Goal: Transaction & Acquisition: Purchase product/service

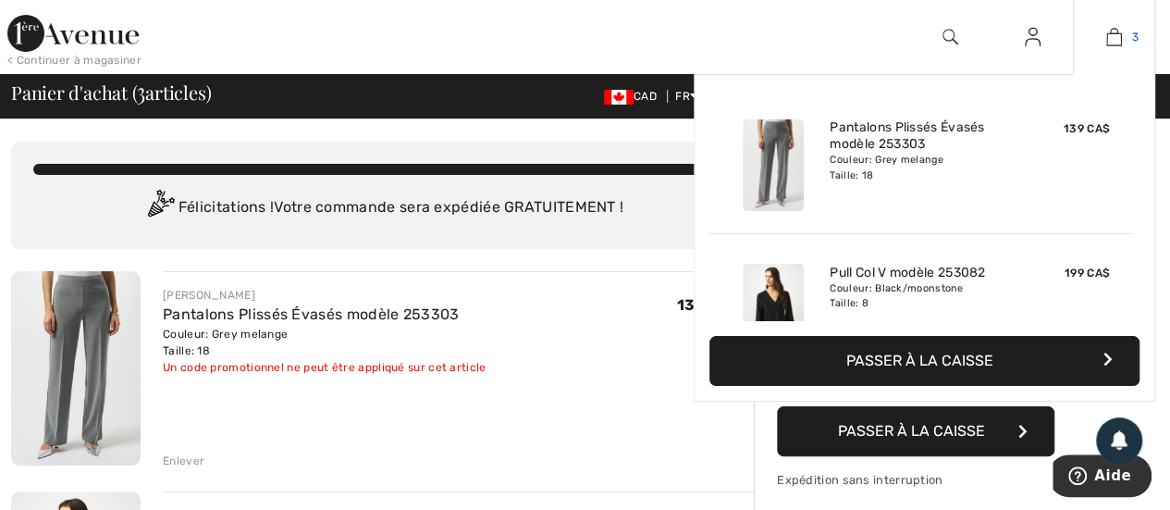
click at [1130, 30] on link "3" at bounding box center [1114, 37] width 80 height 22
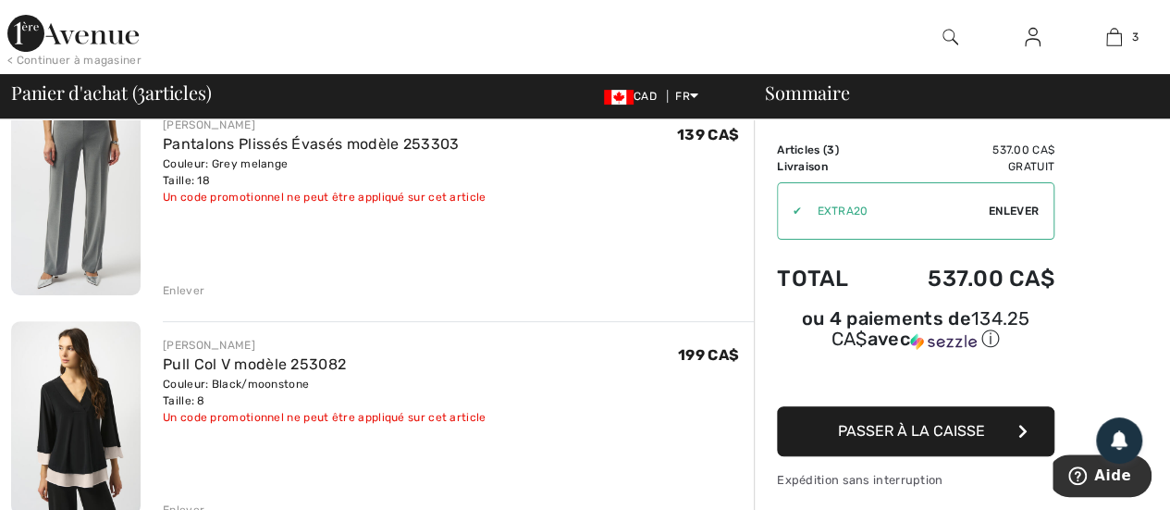
scroll to position [370, 0]
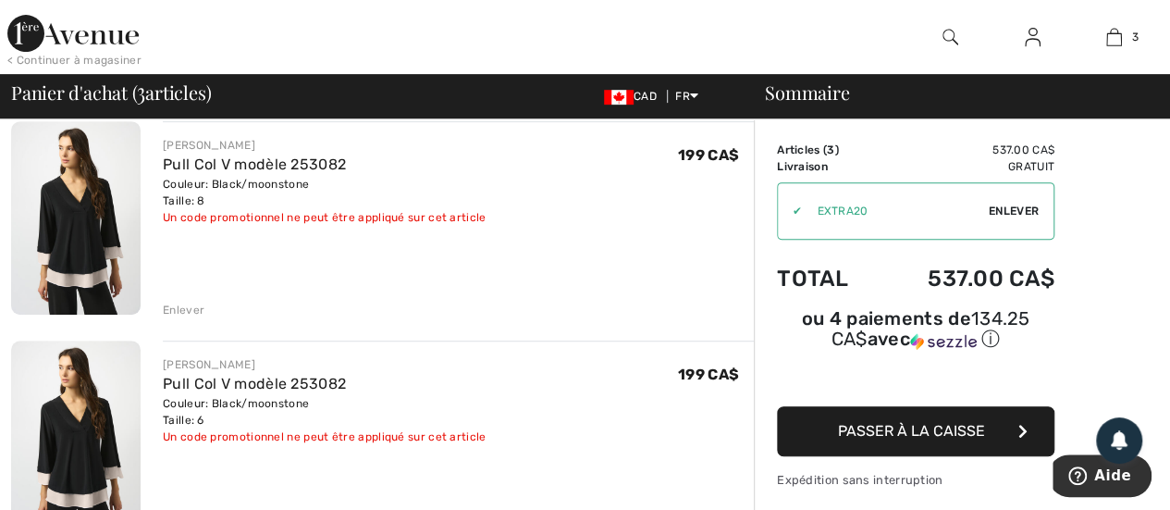
click at [191, 302] on div "Enlever" at bounding box center [184, 310] width 42 height 17
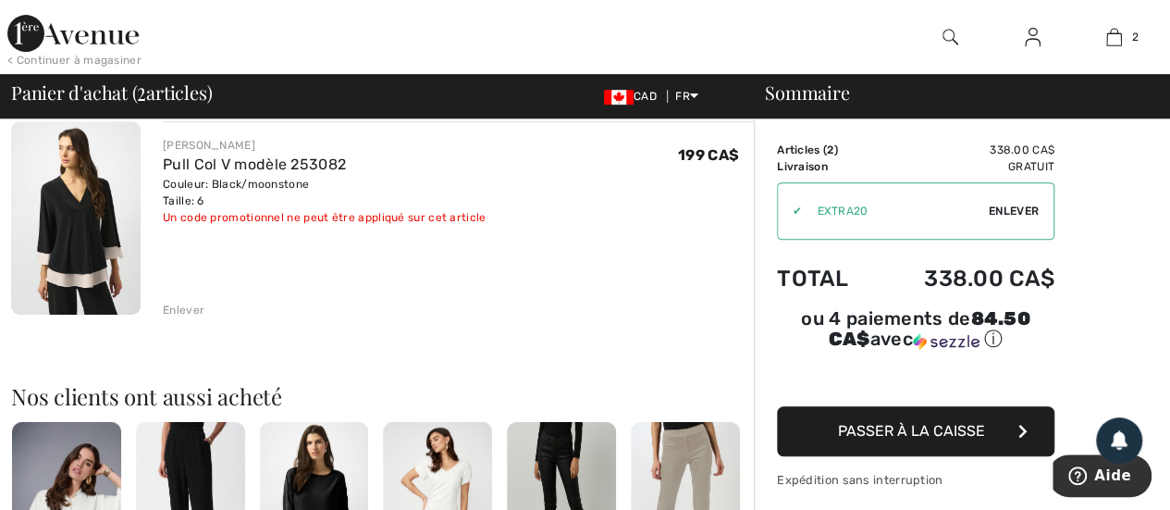
click at [1017, 206] on span "Enlever" at bounding box center [1014, 211] width 50 height 17
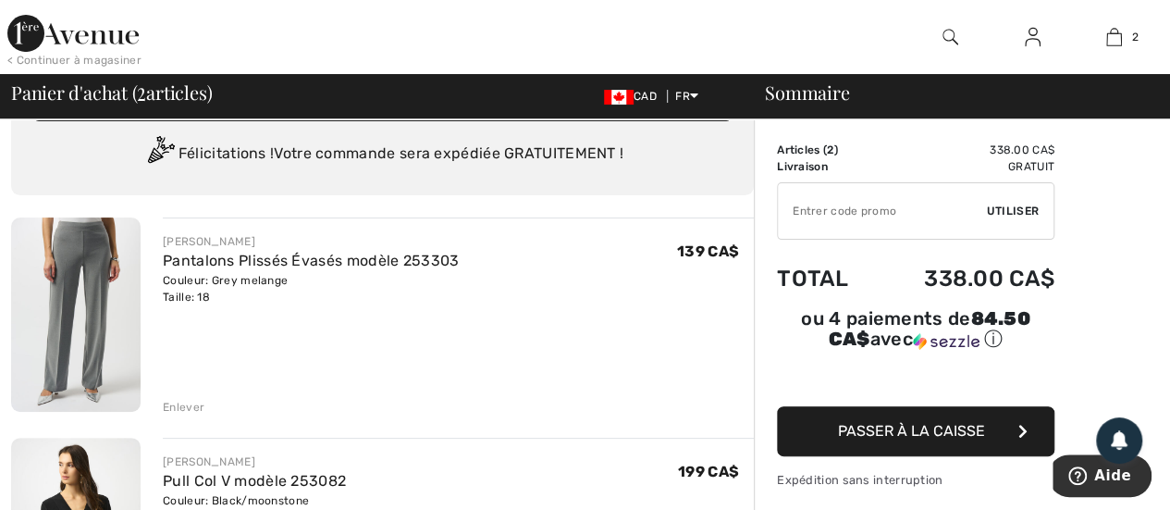
scroll to position [92, 0]
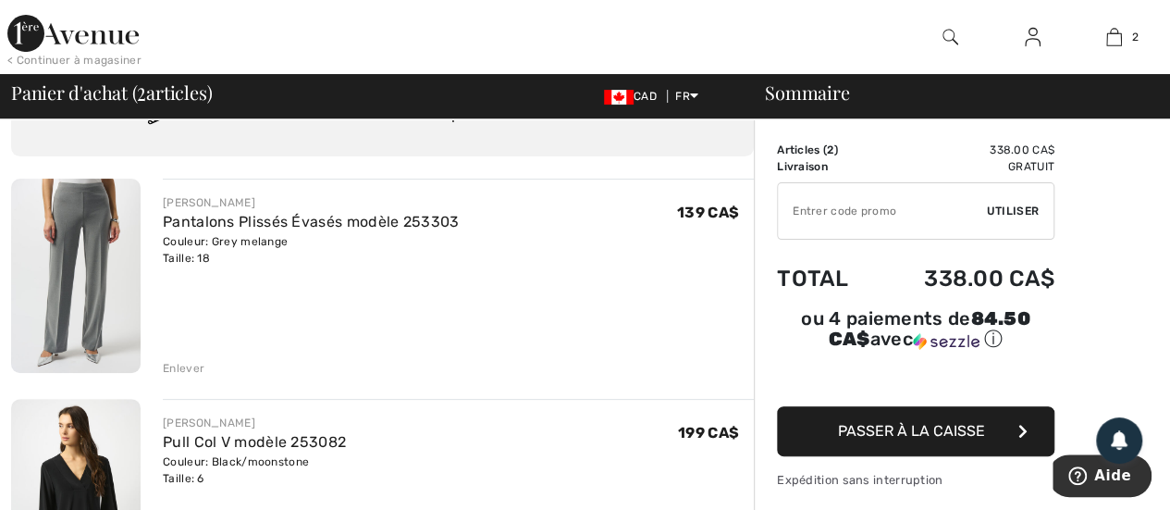
click at [1028, 33] on img at bounding box center [1033, 37] width 16 height 22
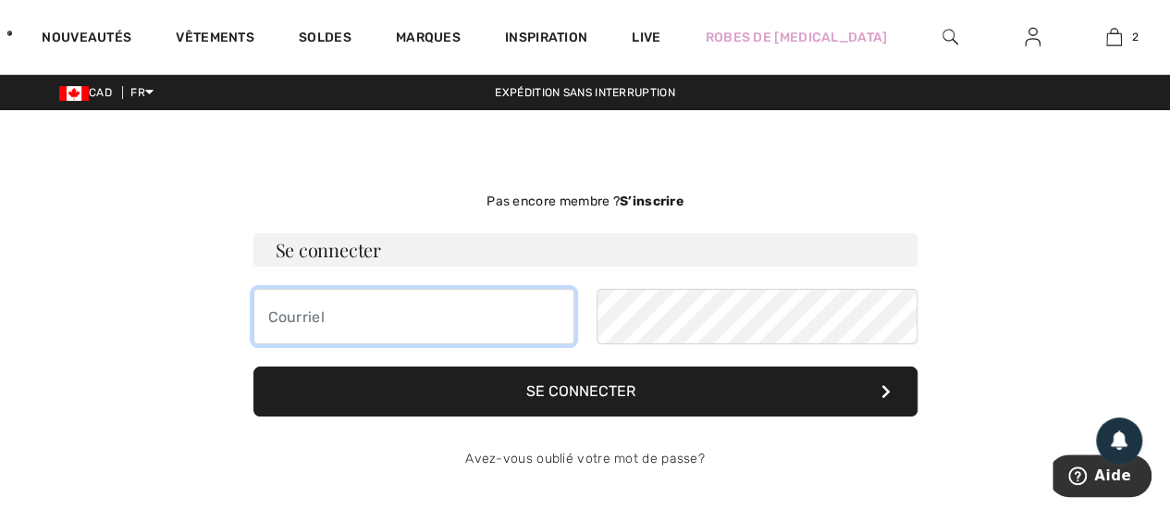
click at [385, 317] on input "email" at bounding box center [413, 316] width 321 height 55
type input "[EMAIL_ADDRESS][DOMAIN_NAME]"
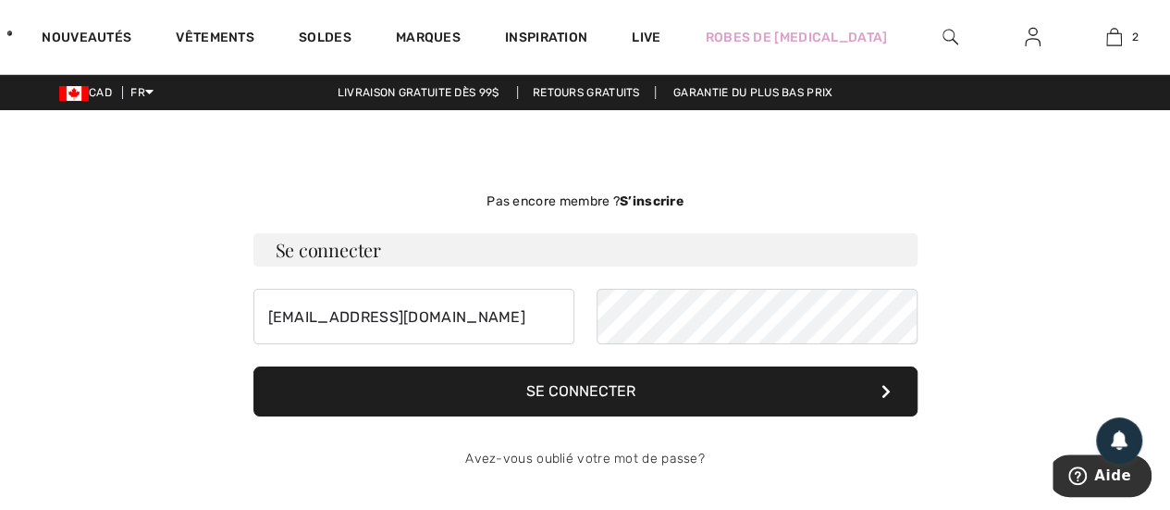
click at [524, 386] on button "Se connecter" at bounding box center [585, 391] width 664 height 50
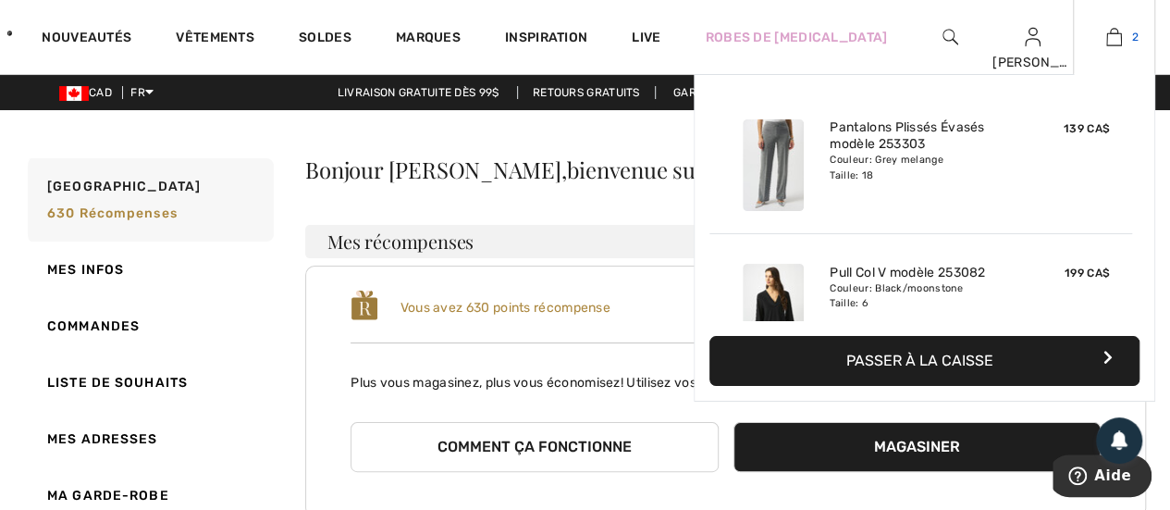
click at [1119, 37] on img at bounding box center [1114, 37] width 16 height 22
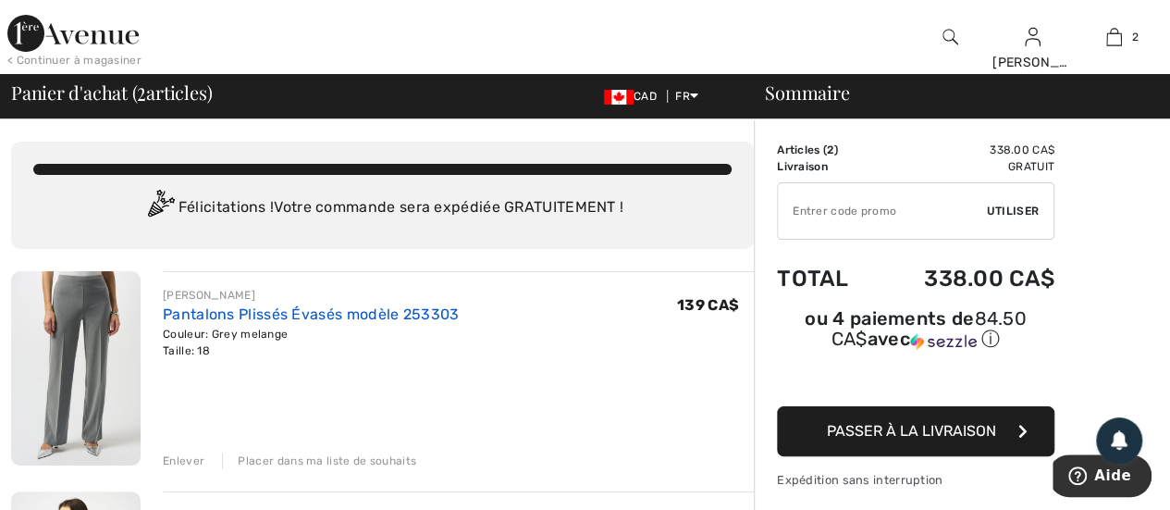
click at [382, 312] on link "Pantalons Plissés Évasés modèle 253303" at bounding box center [311, 314] width 296 height 18
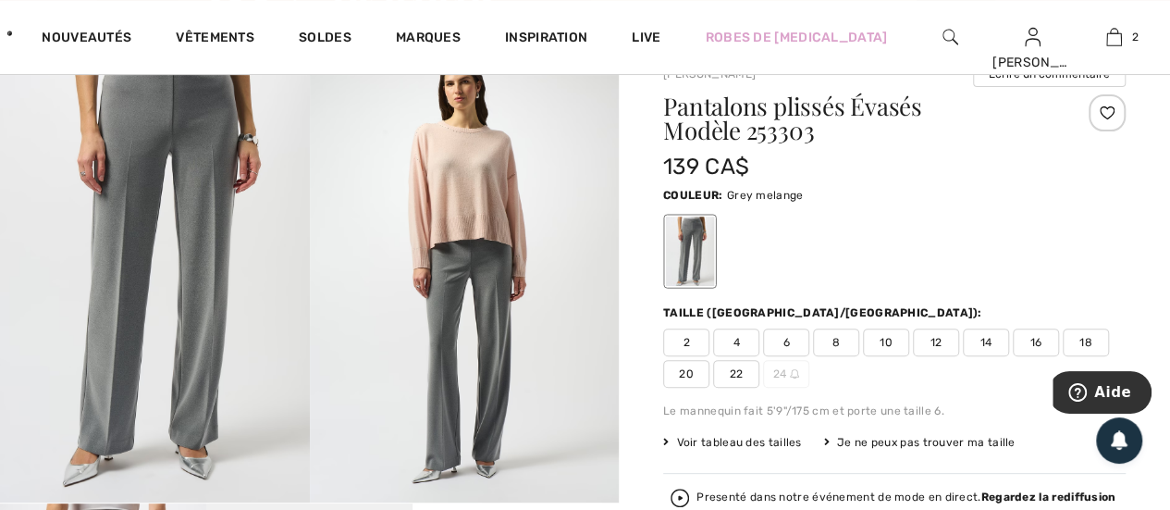
scroll to position [185, 0]
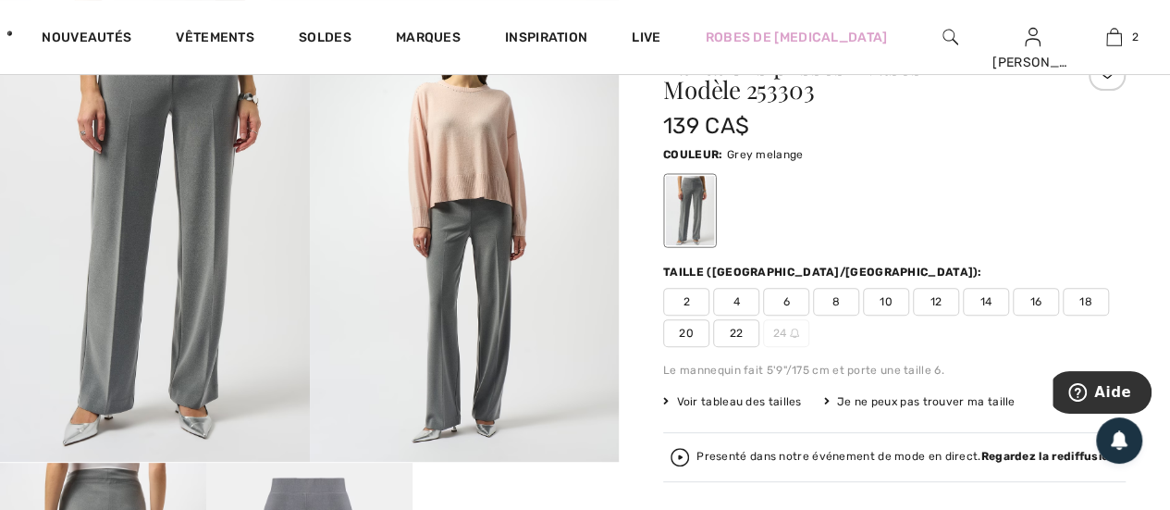
click at [759, 388] on div "Pantalons plissés Évasés Modèle 253303 139 CA$ Couleur: Grey melange Taille (CA…" at bounding box center [894, 378] width 462 height 648
click at [759, 397] on span "Voir tableau des tailles" at bounding box center [732, 401] width 139 height 17
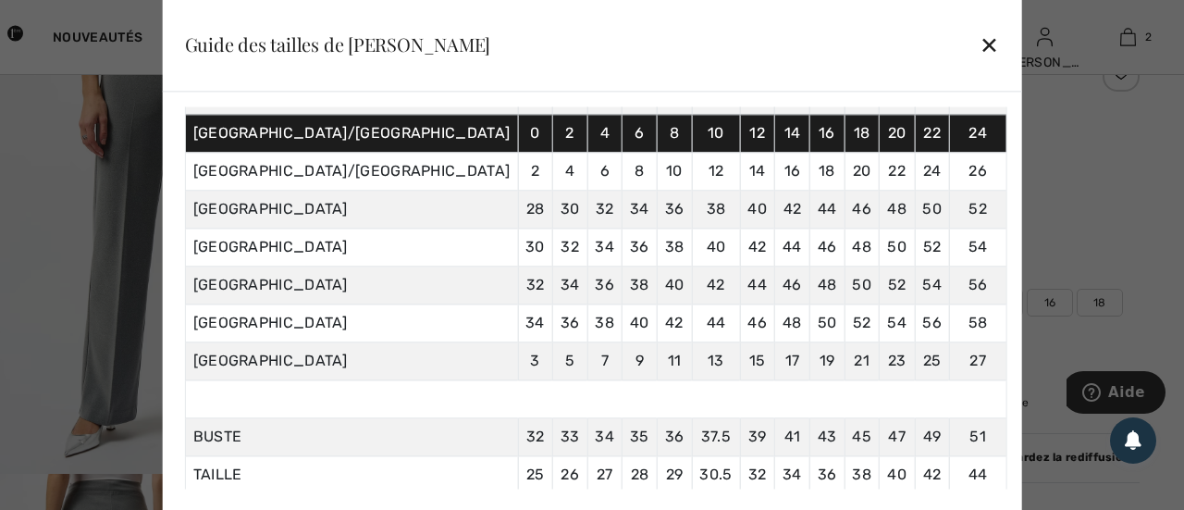
scroll to position [0, 0]
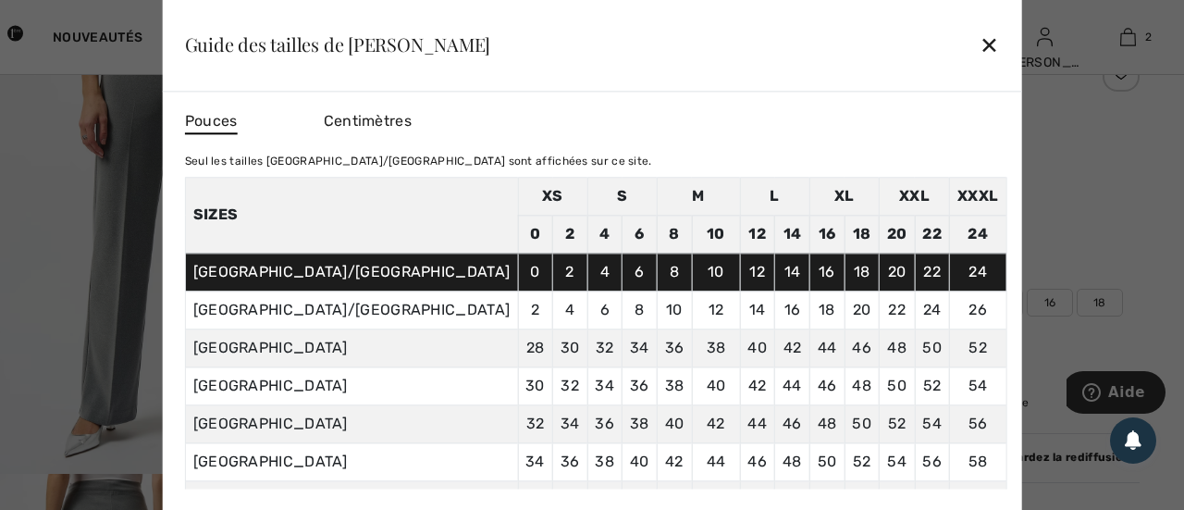
click at [979, 45] on div "✕" at bounding box center [988, 45] width 19 height 39
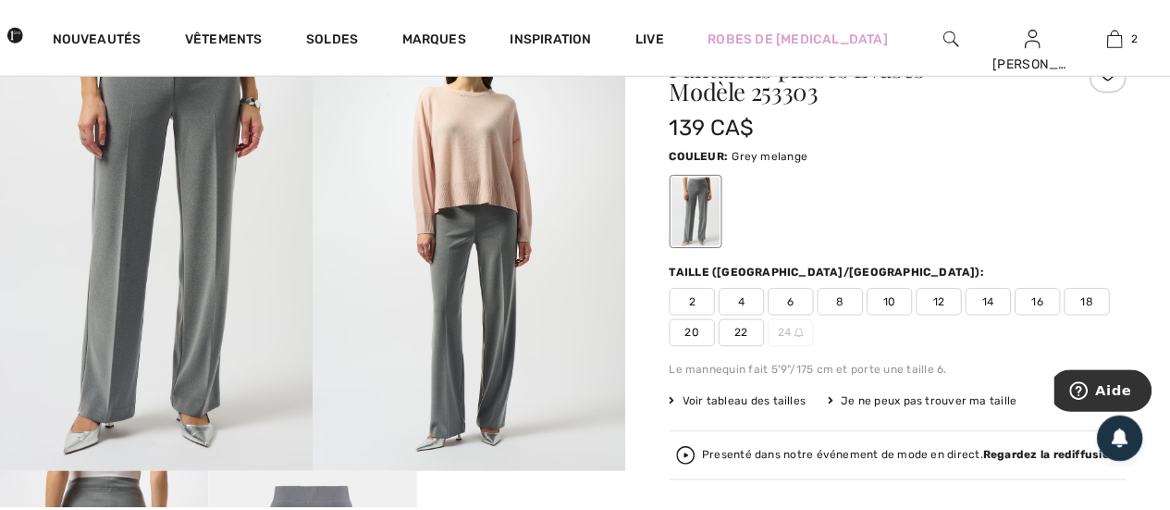
scroll to position [185, 0]
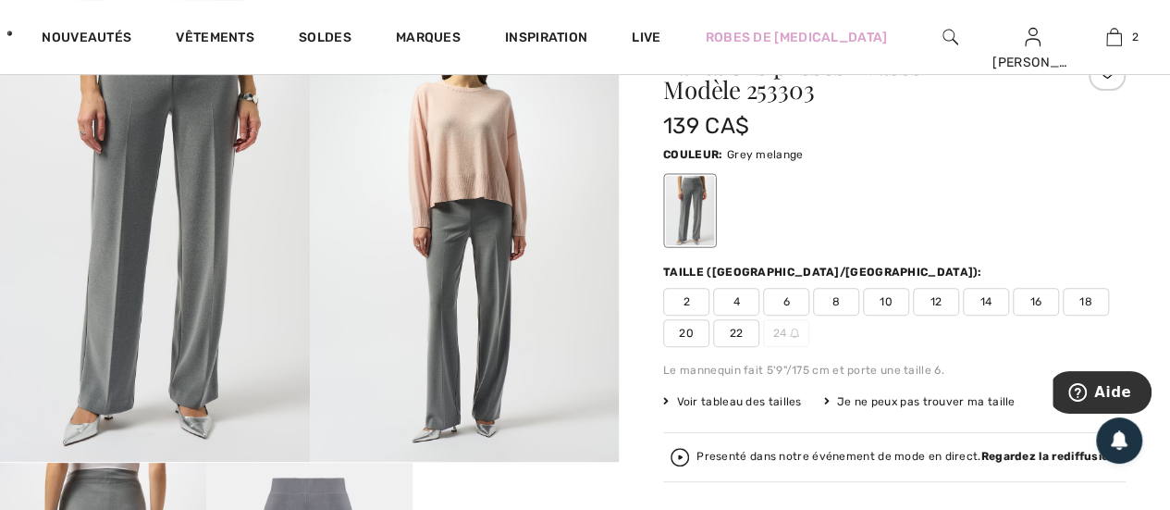
click at [1092, 305] on span "18" at bounding box center [1086, 302] width 46 height 28
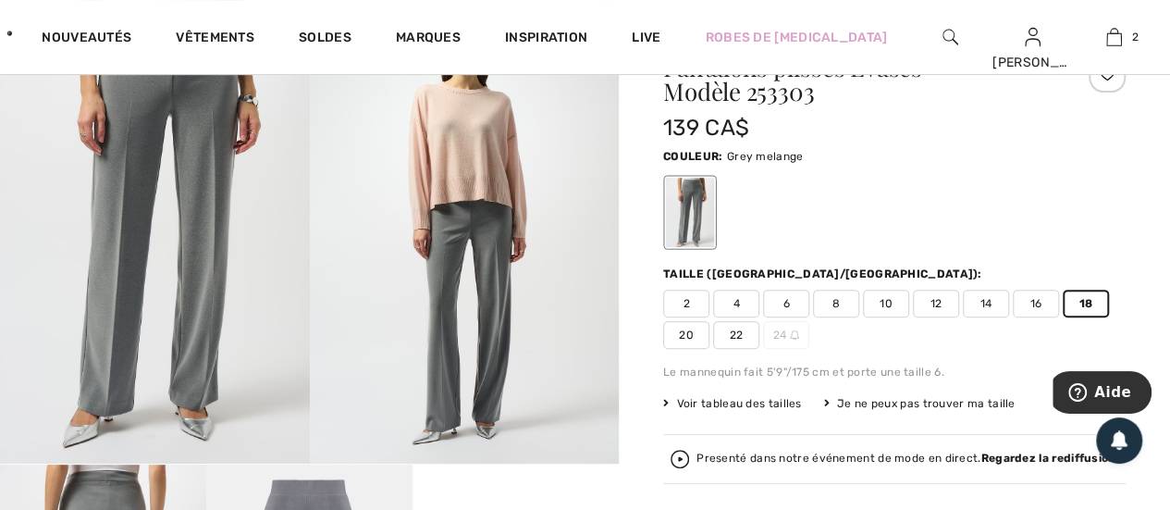
scroll to position [0, 0]
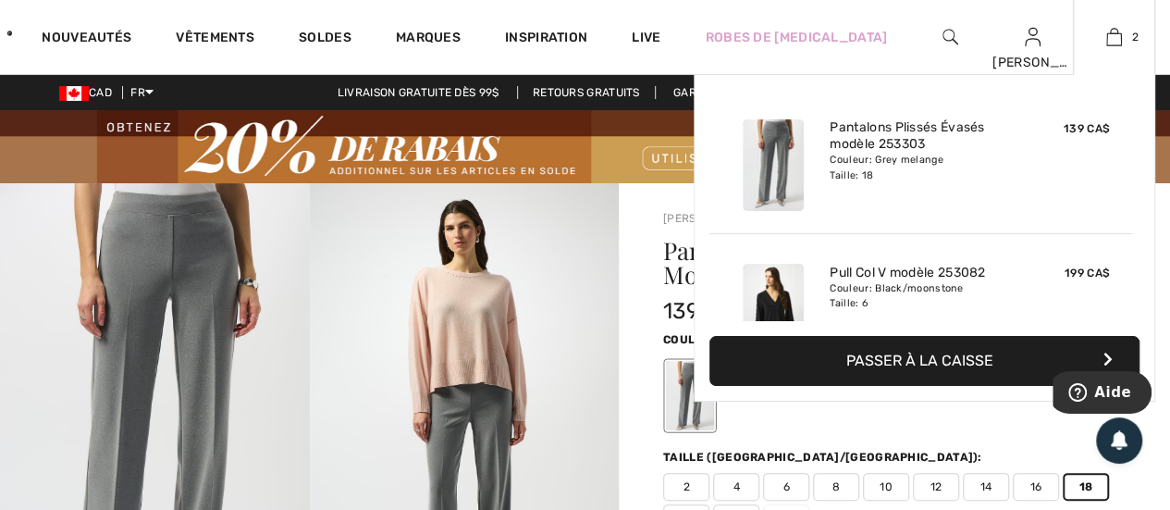
click at [899, 360] on button "Passer à la caisse" at bounding box center [924, 361] width 430 height 50
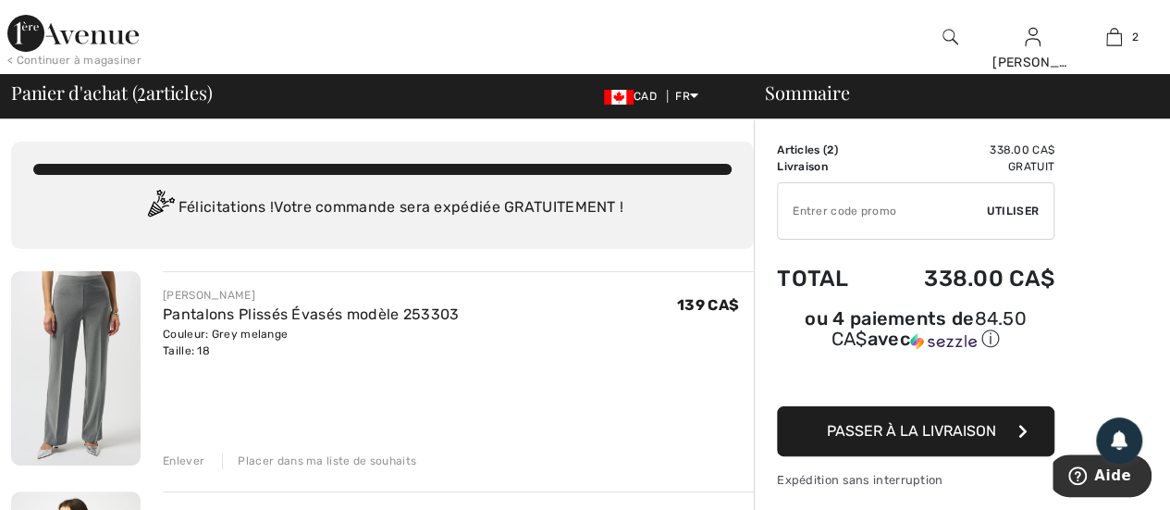
click at [940, 422] on span "Passer à la livraison" at bounding box center [911, 431] width 169 height 18
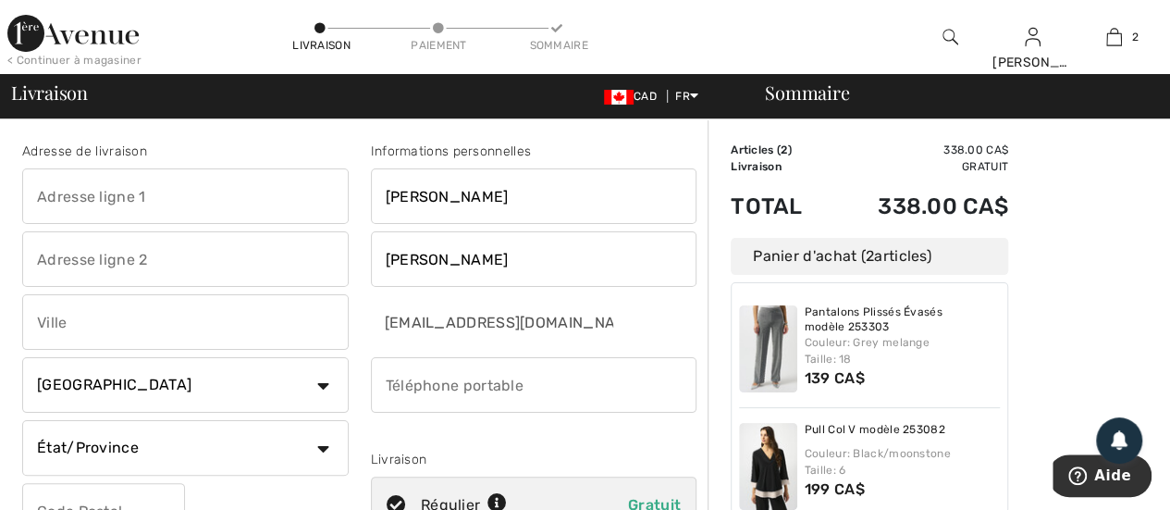
click at [53, 195] on input "text" at bounding box center [185, 195] width 326 height 55
type input "[STREET_ADDRESS]"
type input "Sherbrooke"
select select "QC"
type input "J1J 3N7"
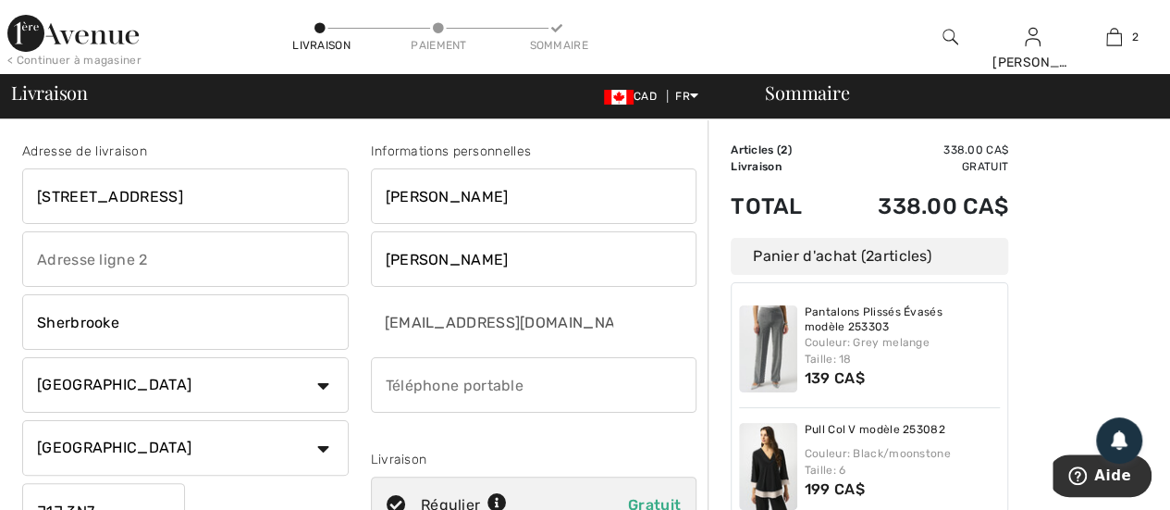
type input "8195662928"
type input "J1J3N7"
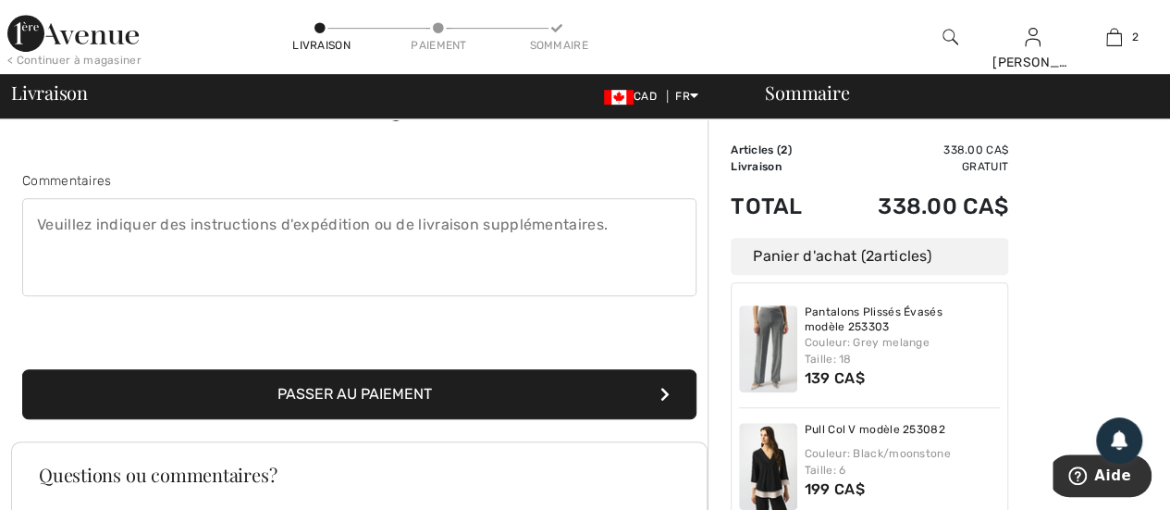
scroll to position [462, 0]
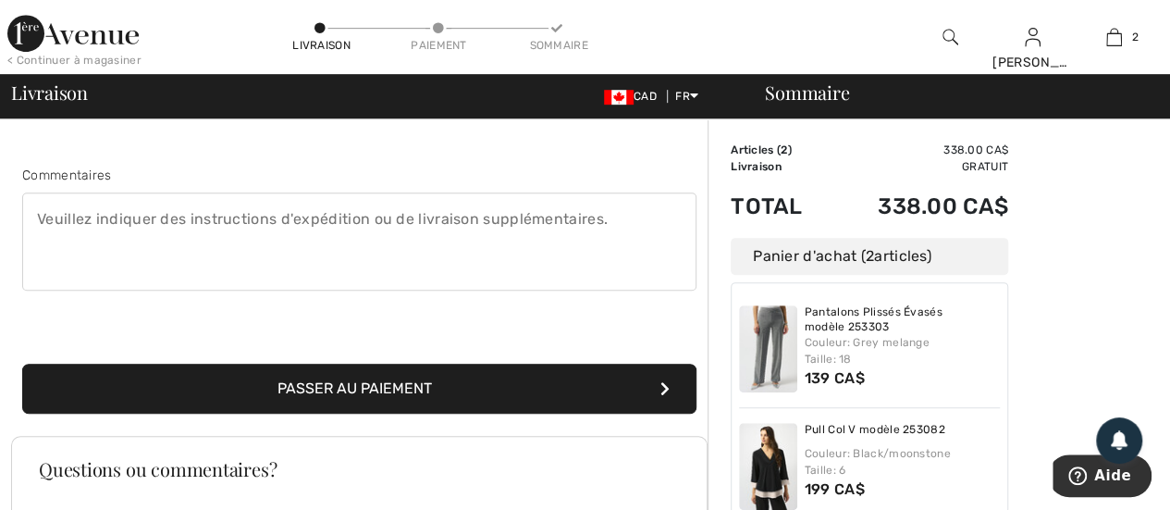
click at [374, 383] on button "Passer au paiement" at bounding box center [359, 388] width 674 height 50
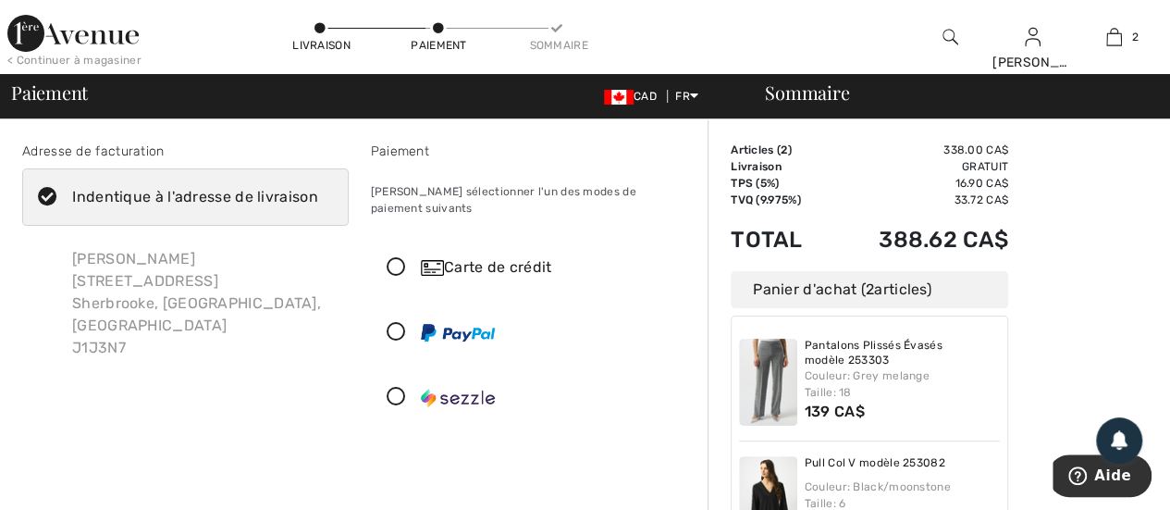
click at [388, 258] on icon at bounding box center [396, 267] width 49 height 19
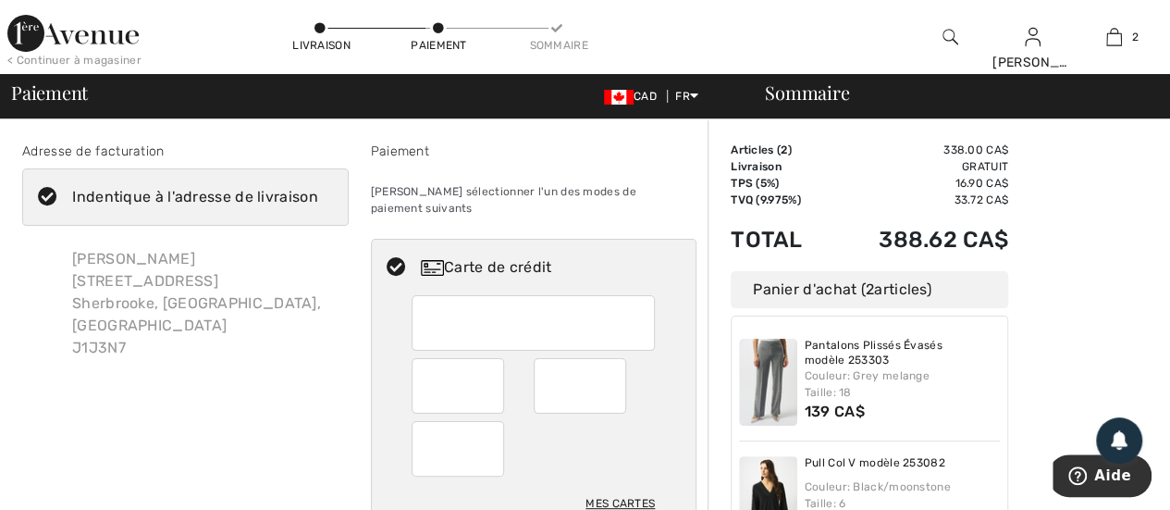
click at [362, 419] on div "Paiement Veuillez sélectionner l'un des modes de paiement suivants Carte de cré…" at bounding box center [534, 407] width 349 height 530
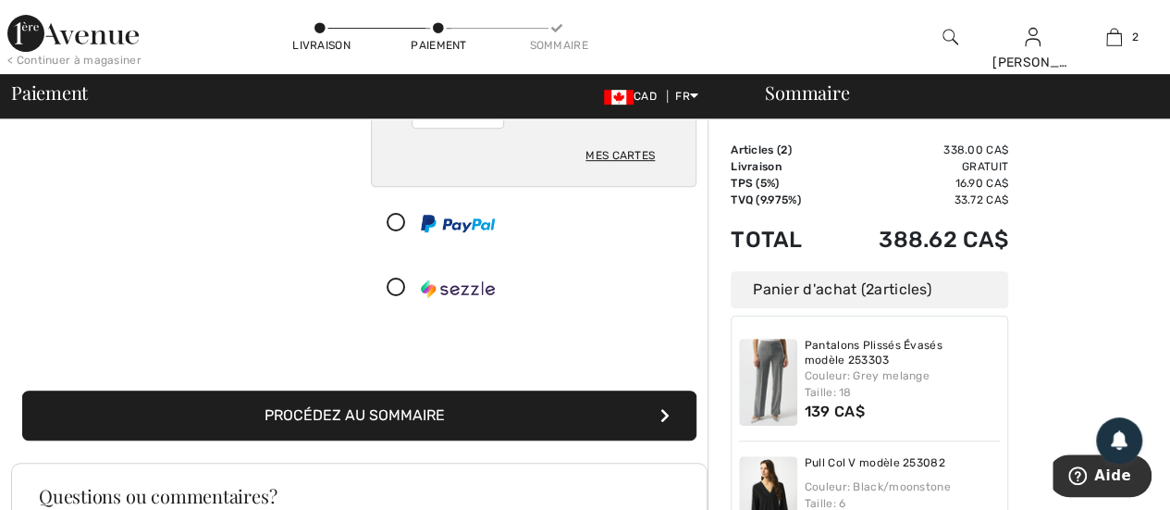
scroll to position [462, 0]
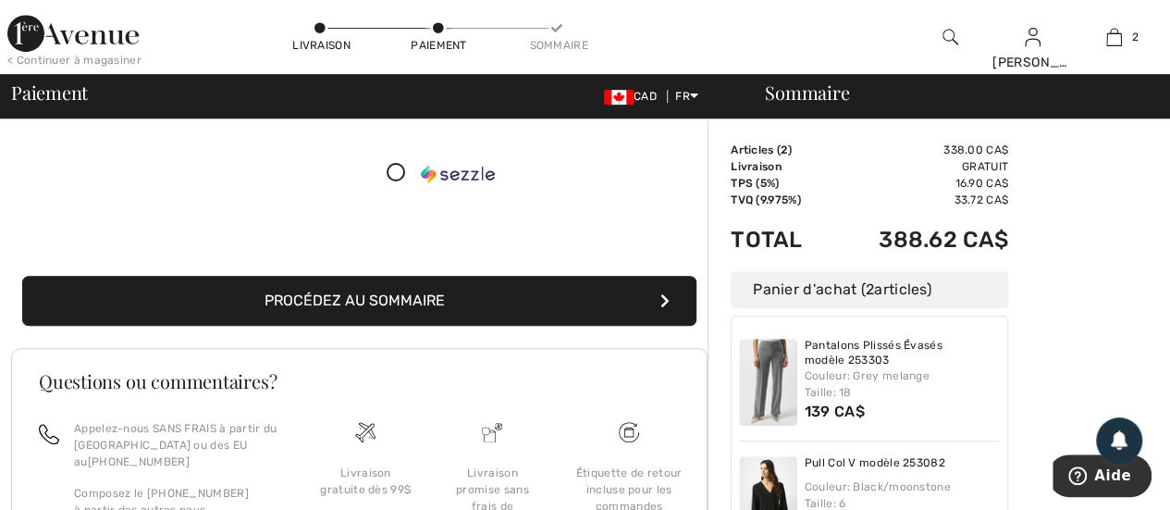
click at [392, 289] on button "Procédez au sommaire" at bounding box center [359, 301] width 674 height 50
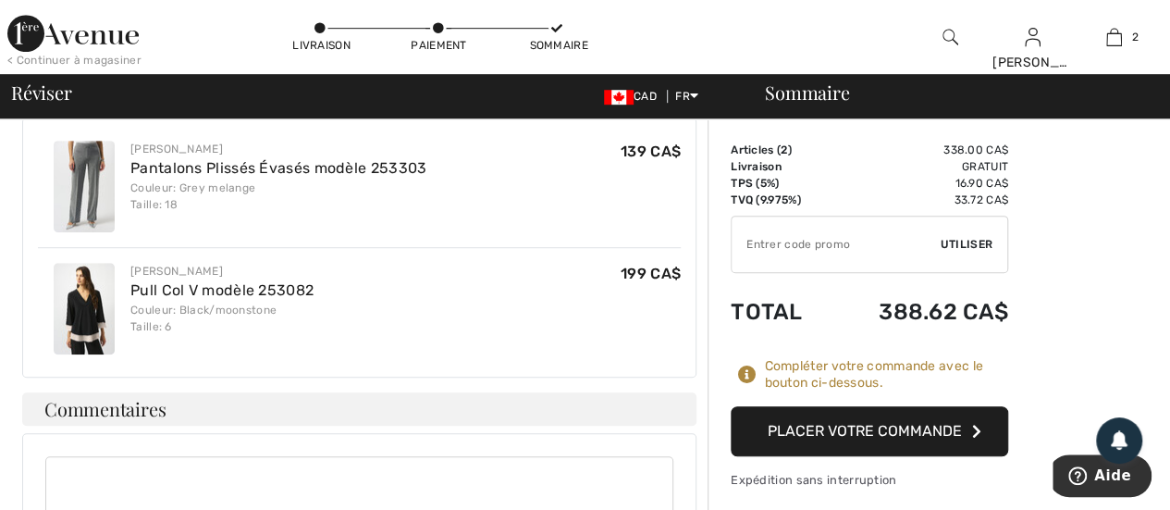
scroll to position [370, 0]
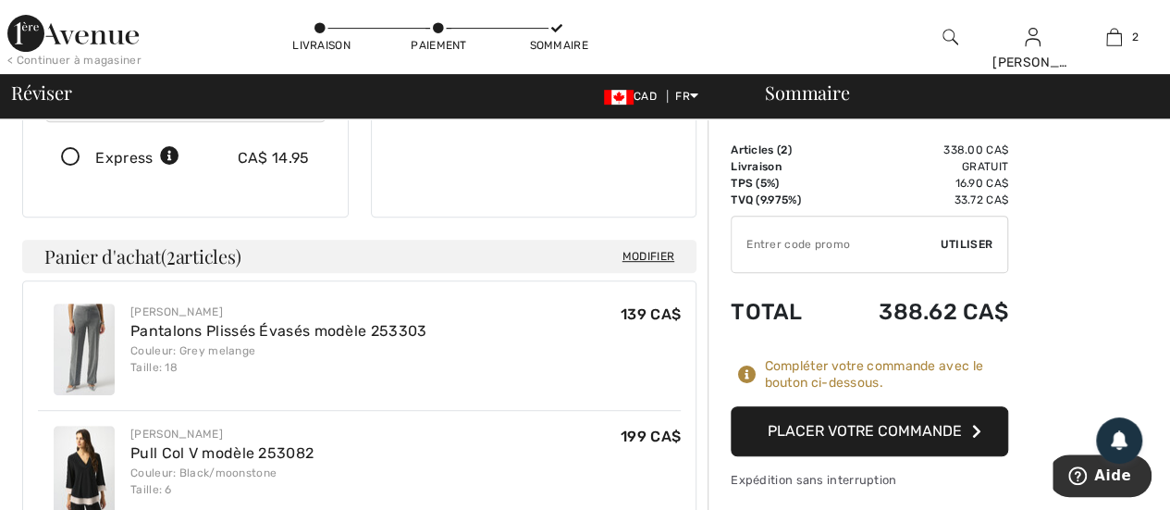
click at [892, 432] on button "Placer votre commande" at bounding box center [869, 431] width 277 height 50
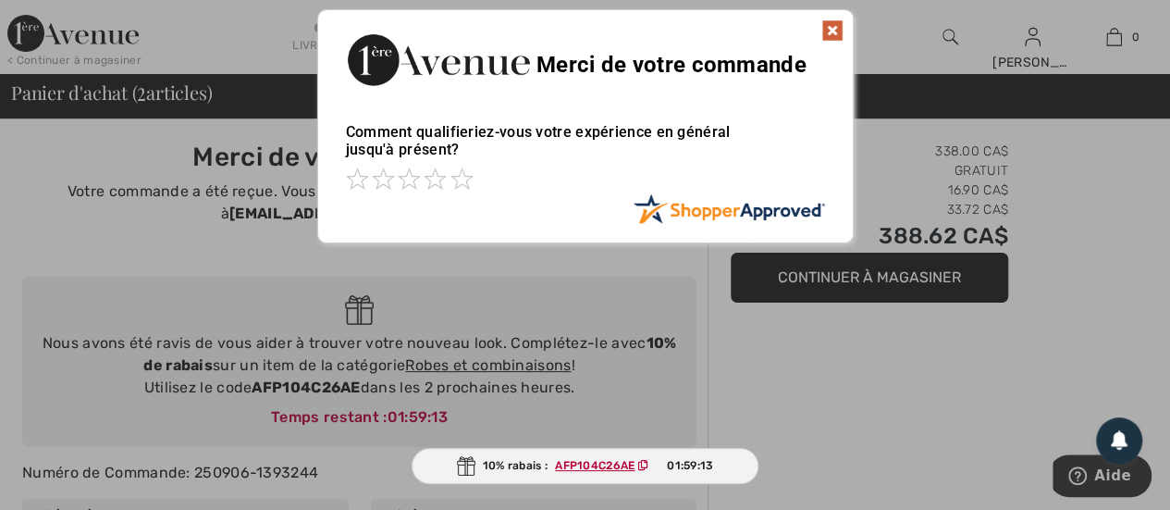
click at [838, 33] on img at bounding box center [832, 30] width 22 height 22
